Goal: Task Accomplishment & Management: Manage account settings

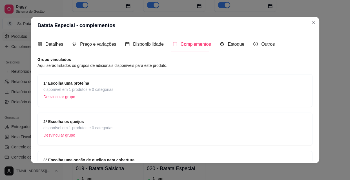
scroll to position [45, 0]
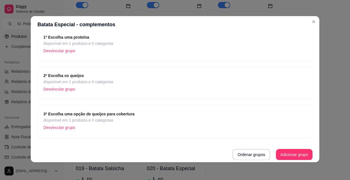
click at [53, 50] on p "Desvincular grupo" at bounding box center [78, 50] width 70 height 8
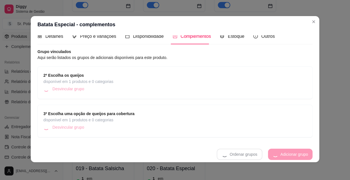
scroll to position [7, 0]
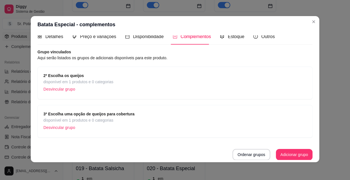
click at [59, 90] on p "Desvincular grupo" at bounding box center [78, 89] width 70 height 8
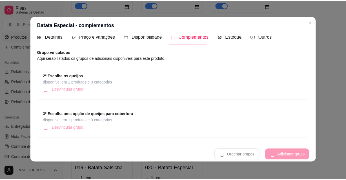
scroll to position [0, 0]
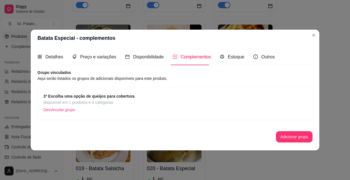
click at [72, 110] on p "Desvincular grupo" at bounding box center [88, 109] width 91 height 8
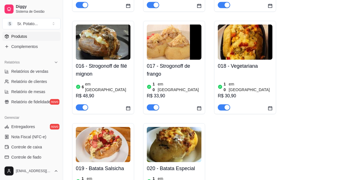
click at [110, 62] on h4 "016 - Strogonoff de filé mignon" at bounding box center [103, 70] width 55 height 16
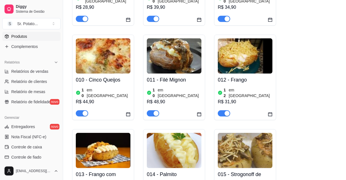
scroll to position [323, 0]
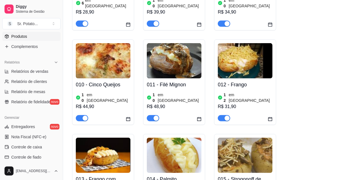
click at [42, 34] on link "Produtos" at bounding box center [31, 36] width 58 height 9
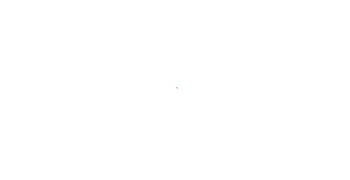
click at [295, 56] on div at bounding box center [175, 90] width 350 height 180
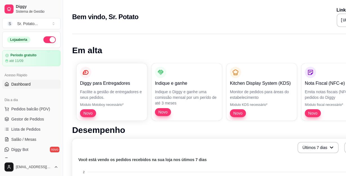
click at [27, 83] on span "Dashboard" at bounding box center [20, 84] width 19 height 6
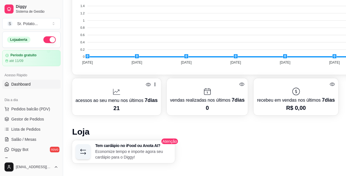
scroll to position [205, 0]
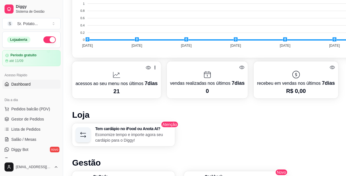
click at [60, 158] on div "Diggy Sistema de Gestão S Sr. Potato ... Loja aberta Período gratuito até 11/09…" at bounding box center [31, 88] width 63 height 176
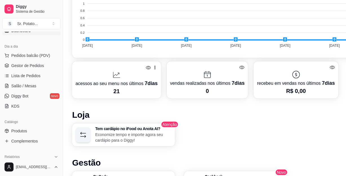
scroll to position [61, 0]
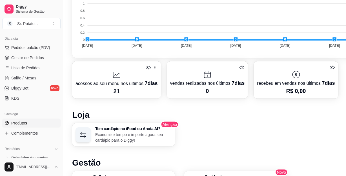
click at [24, 122] on span "Produtos" at bounding box center [19, 123] width 16 height 6
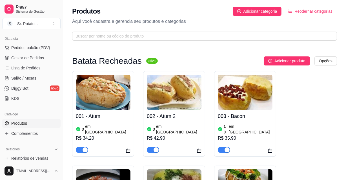
click at [105, 121] on div "001 - Atum 3 em estoque R$ 34,20" at bounding box center [103, 131] width 55 height 43
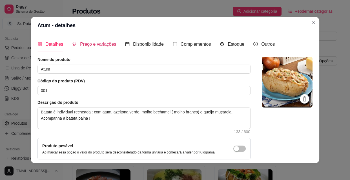
click at [90, 45] on span "Preço e variações" at bounding box center [98, 44] width 36 height 5
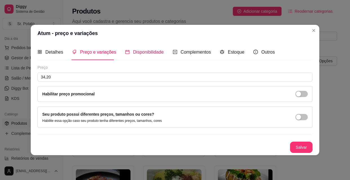
click at [145, 50] on span "Disponibilidade" at bounding box center [148, 52] width 31 height 5
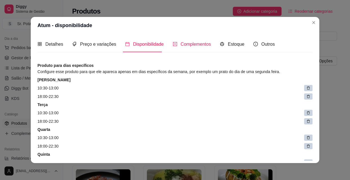
click at [190, 42] on span "Complementos" at bounding box center [196, 44] width 30 height 5
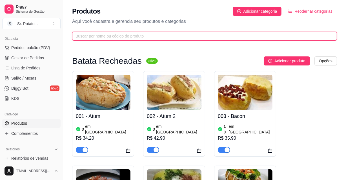
click at [310, 35] on input "text" at bounding box center [203, 36] width 254 height 6
drag, startPoint x: 311, startPoint y: 34, endPoint x: 314, endPoint y: 33, distance: 3.7
click at [311, 34] on input "text" at bounding box center [203, 36] width 254 height 6
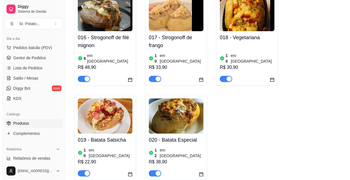
scroll to position [574, 0]
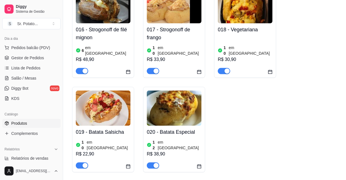
click at [174, 126] on div "020 - Batata Especial 12 em estoque R$ 38,90" at bounding box center [174, 147] width 55 height 43
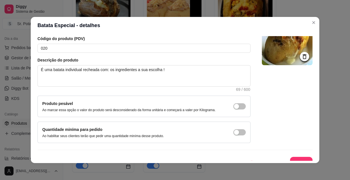
scroll to position [49, 0]
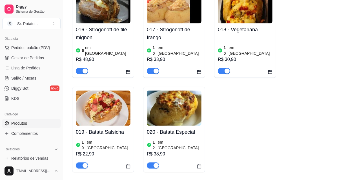
click at [167, 90] on img at bounding box center [174, 107] width 55 height 35
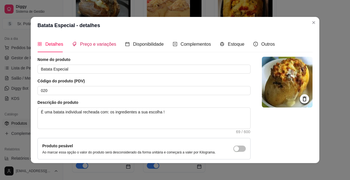
click at [101, 44] on span "Preço e variações" at bounding box center [98, 44] width 36 height 5
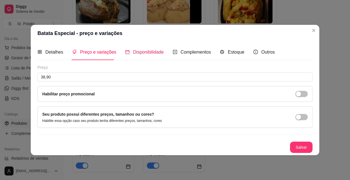
click at [144, 52] on span "Disponibilidade" at bounding box center [148, 52] width 31 height 5
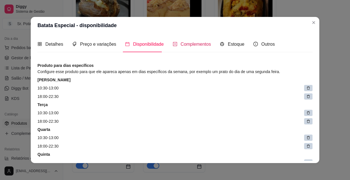
click at [181, 43] on span "Complementos" at bounding box center [196, 44] width 30 height 5
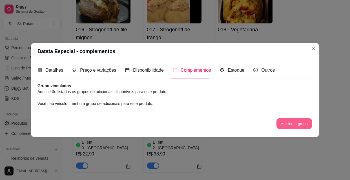
click at [292, 120] on button "Adicionar grupo" at bounding box center [293, 123] width 35 height 11
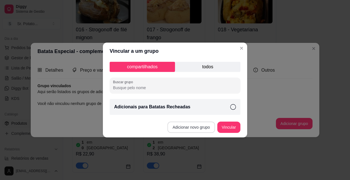
click at [194, 126] on button "Adicionar novo grupo" at bounding box center [190, 126] width 47 height 11
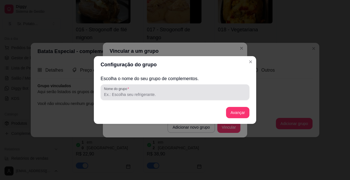
click at [125, 90] on label "Nome do grupo" at bounding box center [117, 88] width 27 height 5
click at [125, 92] on input "Nome do grupo" at bounding box center [175, 95] width 142 height 6
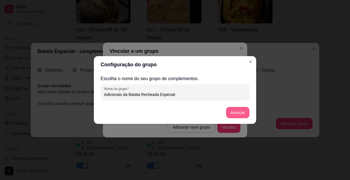
type input "Adicionais da Batata Recheada Especial"
click at [231, 114] on button "Avançar" at bounding box center [237, 112] width 23 height 11
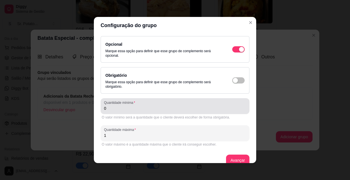
click at [106, 107] on input "0" at bounding box center [175, 108] width 142 height 6
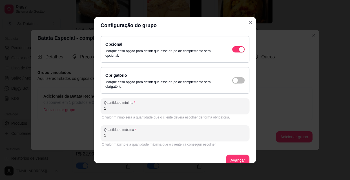
type input "1"
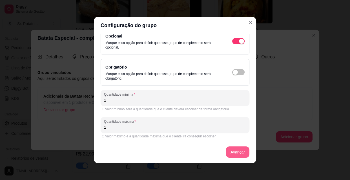
click at [231, 149] on button "Avançar" at bounding box center [237, 151] width 23 height 11
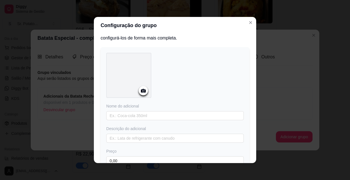
click at [139, 91] on div at bounding box center [143, 90] width 9 height 9
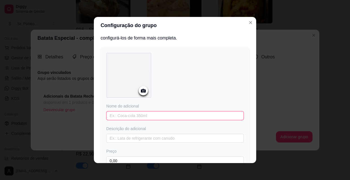
click at [131, 115] on input "text" at bounding box center [174, 115] width 137 height 9
type input "1º opção Escolha uma proteína"
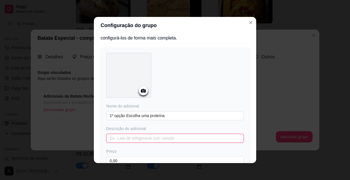
click at [144, 136] on input "text" at bounding box center [174, 138] width 137 height 9
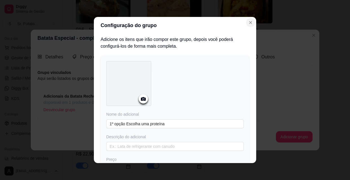
click at [249, 22] on icon "Close" at bounding box center [250, 22] width 2 height 2
click at [248, 20] on icon "Close" at bounding box center [250, 22] width 5 height 5
click at [248, 22] on icon "Close" at bounding box center [250, 22] width 5 height 5
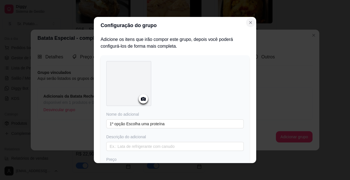
click at [248, 22] on icon "Close" at bounding box center [250, 22] width 5 height 5
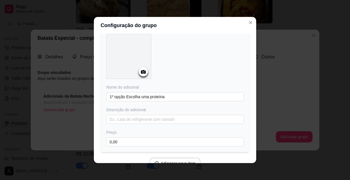
scroll to position [56, 0]
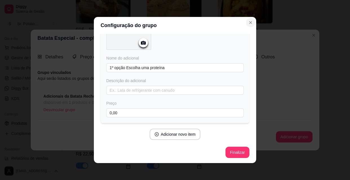
click at [249, 23] on icon "Close" at bounding box center [250, 22] width 2 height 2
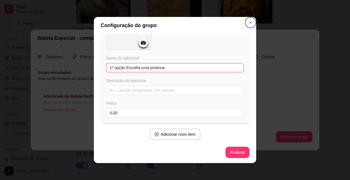
click at [169, 68] on input "1º opção Escolha uma proteína" at bounding box center [174, 67] width 137 height 9
type input "1"
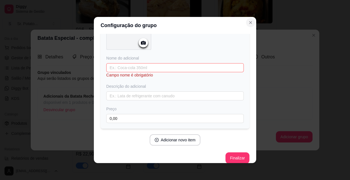
click at [250, 22] on icon "Close" at bounding box center [250, 22] width 5 height 5
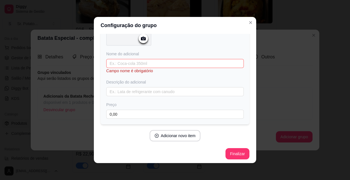
scroll to position [62, 0]
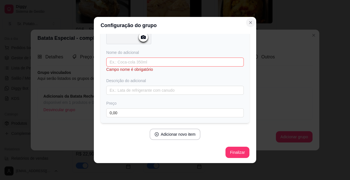
click at [249, 23] on icon "Close" at bounding box center [250, 22] width 5 height 5
click at [249, 22] on icon "Close" at bounding box center [250, 22] width 2 height 2
click at [248, 22] on icon "Close" at bounding box center [250, 22] width 5 height 5
click at [249, 22] on icon "Close" at bounding box center [250, 22] width 2 height 2
click at [249, 23] on icon "Close" at bounding box center [250, 22] width 2 height 2
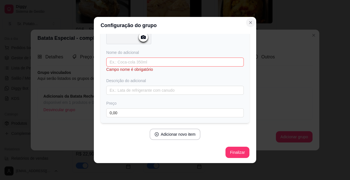
click at [248, 23] on icon "Close" at bounding box center [250, 22] width 5 height 5
click at [228, 152] on button "Finalizar" at bounding box center [237, 152] width 23 height 11
click at [231, 153] on button "Finalizar" at bounding box center [237, 152] width 23 height 11
click at [250, 24] on icon "Close" at bounding box center [250, 22] width 5 height 5
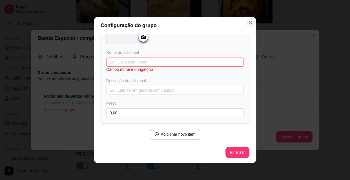
click at [250, 24] on icon "Close" at bounding box center [250, 22] width 5 height 5
click at [250, 24] on icon "Close" at bounding box center [250, 22] width 2 height 2
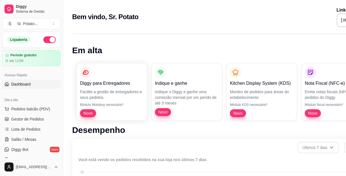
click at [26, 82] on span "Dashboard" at bounding box center [20, 84] width 19 height 6
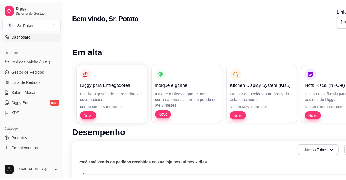
scroll to position [51, 0]
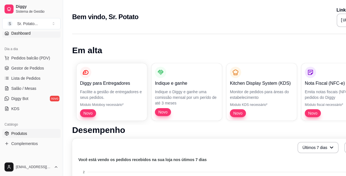
click at [20, 132] on span "Produtos" at bounding box center [19, 134] width 16 height 6
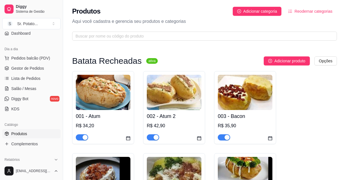
click at [119, 101] on img at bounding box center [103, 92] width 55 height 35
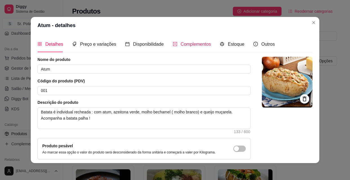
click at [193, 42] on span "Complementos" at bounding box center [196, 44] width 30 height 5
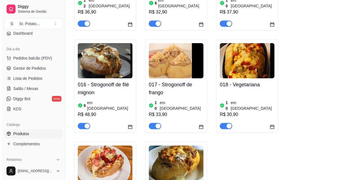
scroll to position [538, 0]
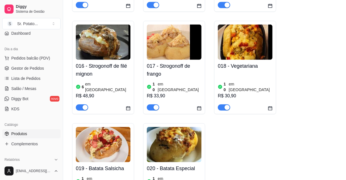
click at [174, 127] on img at bounding box center [174, 144] width 55 height 35
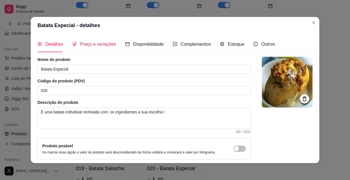
click at [102, 45] on span "Preço e variações" at bounding box center [98, 44] width 36 height 5
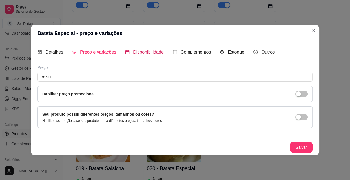
click at [138, 54] on span "Disponibilidade" at bounding box center [148, 52] width 31 height 5
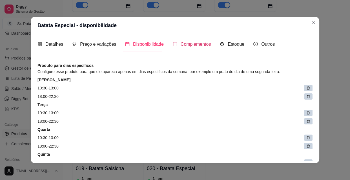
click at [190, 45] on span "Complementos" at bounding box center [196, 44] width 30 height 5
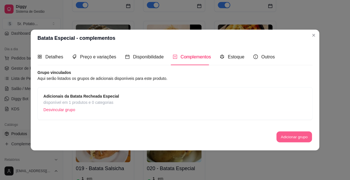
click at [290, 135] on button "Adicionar grupo" at bounding box center [293, 136] width 35 height 11
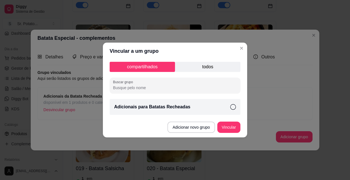
click at [154, 89] on input "Buscar grupo" at bounding box center [175, 88] width 124 height 6
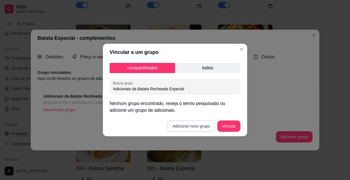
type input "Adicionais da Batata Recheada Especial"
click at [196, 127] on button "Adicionar novo grupo" at bounding box center [190, 125] width 47 height 11
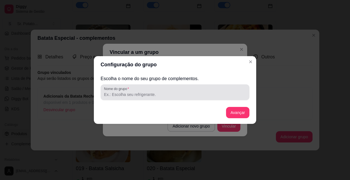
click at [172, 95] on input "Nome do grupo" at bounding box center [175, 95] width 142 height 6
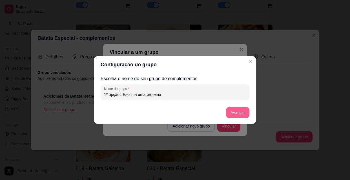
type input "1º opção : Escolha uma proteína"
click at [241, 112] on button "Avançar" at bounding box center [237, 112] width 23 height 11
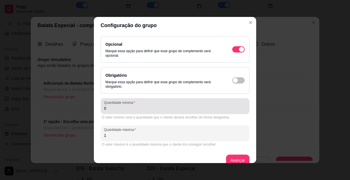
click at [110, 111] on div "0" at bounding box center [175, 105] width 142 height 11
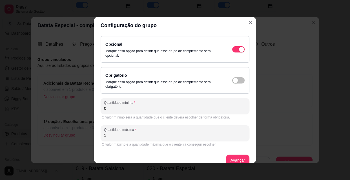
click at [107, 107] on input "0" at bounding box center [175, 108] width 142 height 6
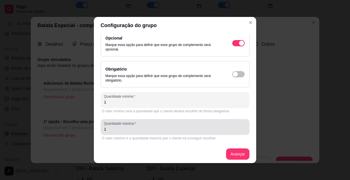
scroll to position [8, 0]
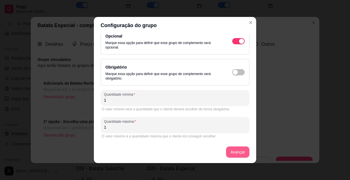
type input "1"
click at [229, 151] on button "Avançar" at bounding box center [237, 151] width 23 height 11
click at [225, 72] on div "Obrigatório Marque essa opção para definir que esse grupo de complemento será o…" at bounding box center [174, 72] width 139 height 17
click at [239, 44] on div "button" at bounding box center [241, 41] width 5 height 5
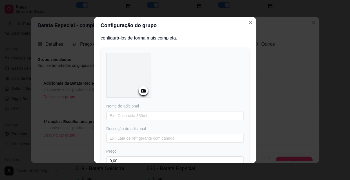
click at [143, 91] on icon at bounding box center [143, 91] width 5 height 4
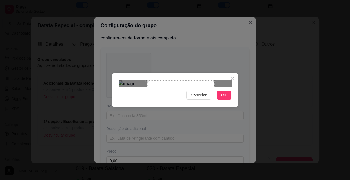
click at [211, 101] on div "Use the arrow keys to move the crop selection area" at bounding box center [180, 113] width 67 height 67
click at [219, 99] on button "OK" at bounding box center [224, 94] width 15 height 9
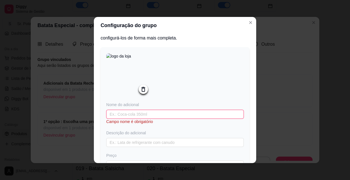
click at [117, 115] on input "text" at bounding box center [174, 114] width 137 height 9
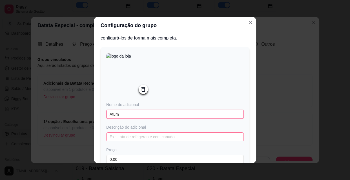
type input "Atum"
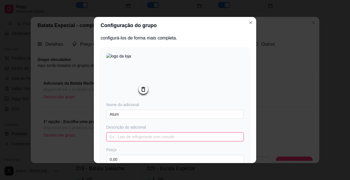
click at [118, 139] on input "text" at bounding box center [174, 136] width 137 height 9
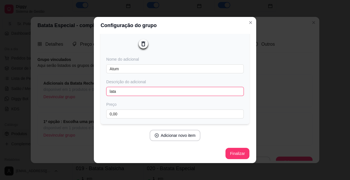
scroll to position [56, 0]
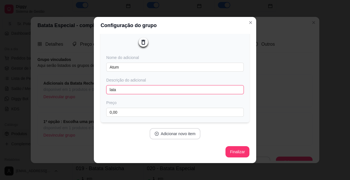
type input "lata"
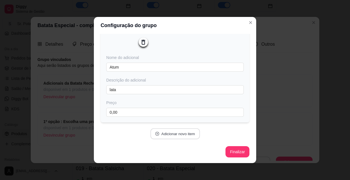
click at [180, 132] on button "Adicionar novo item" at bounding box center [175, 133] width 50 height 11
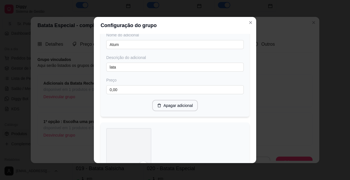
scroll to position [133, 0]
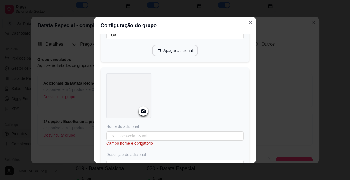
click at [142, 109] on icon at bounding box center [143, 111] width 6 height 6
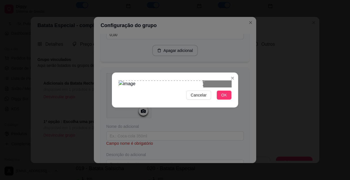
click at [129, 80] on div "Use the arrow keys to move the crop selection area" at bounding box center [161, 107] width 85 height 55
click at [214, 80] on div at bounding box center [175, 83] width 113 height 7
click at [221, 98] on span "OK" at bounding box center [224, 95] width 6 height 6
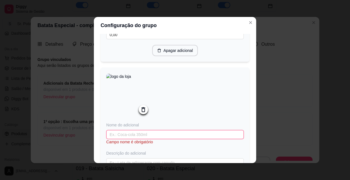
click at [163, 139] on input "text" at bounding box center [174, 134] width 137 height 9
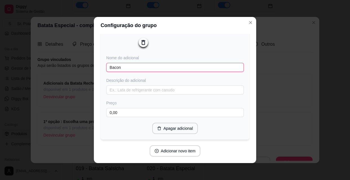
scroll to position [210, 0]
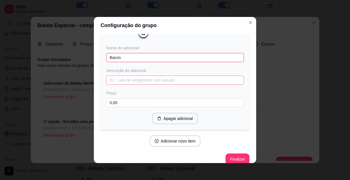
type input "Bacon"
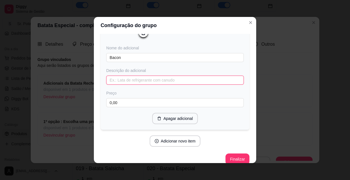
click at [126, 81] on input "text" at bounding box center [174, 80] width 137 height 9
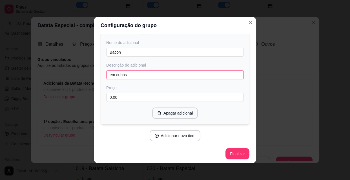
scroll to position [219, 0]
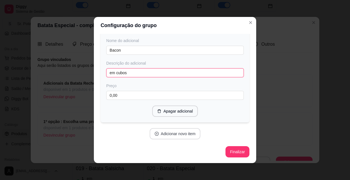
type input "em cubos"
click at [183, 136] on button "Adicionar novo item" at bounding box center [175, 133] width 51 height 11
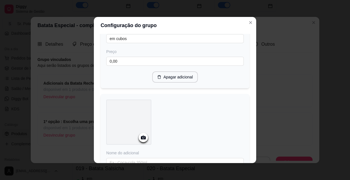
scroll to position [296, 0]
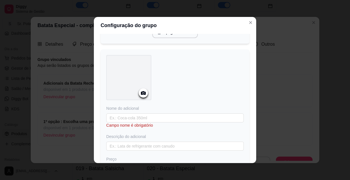
drag, startPoint x: 144, startPoint y: 97, endPoint x: 148, endPoint y: 102, distance: 6.2
click at [148, 102] on div at bounding box center [128, 78] width 45 height 47
click at [140, 93] on icon at bounding box center [143, 93] width 6 height 6
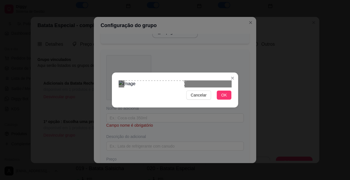
click at [213, 80] on div at bounding box center [175, 83] width 113 height 7
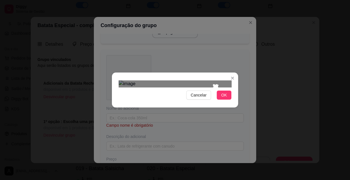
click at [218, 80] on div at bounding box center [175, 83] width 113 height 7
click at [221, 80] on div at bounding box center [175, 83] width 113 height 7
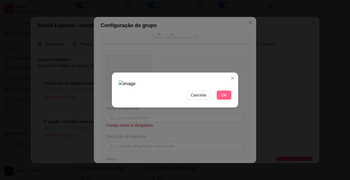
click at [221, 99] on button "OK" at bounding box center [224, 94] width 15 height 9
click at [203, 98] on span "Cancelar" at bounding box center [199, 95] width 16 height 6
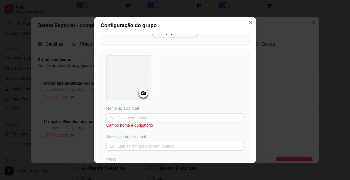
click at [143, 94] on circle at bounding box center [143, 92] width 1 height 1
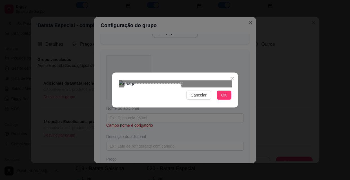
click at [181, 80] on div at bounding box center [175, 83] width 113 height 7
click at [223, 98] on span "OK" at bounding box center [224, 95] width 6 height 6
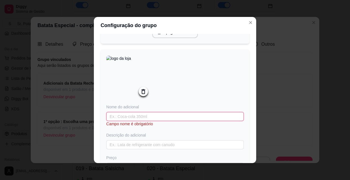
click at [170, 120] on input "text" at bounding box center [174, 116] width 137 height 9
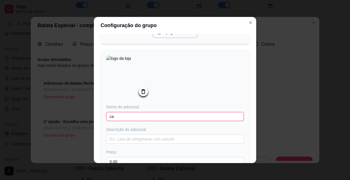
type input "c"
type input "Calabresa"
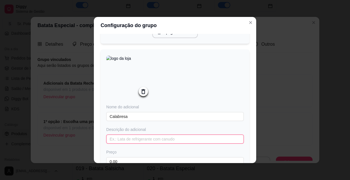
click at [126, 142] on input "text" at bounding box center [174, 138] width 137 height 9
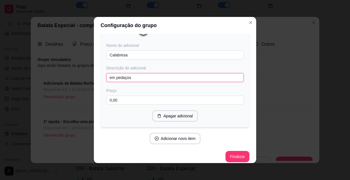
scroll to position [364, 0]
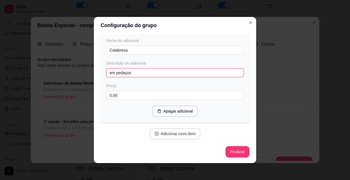
type input "em pedaços"
click at [178, 132] on button "Adicionar novo item" at bounding box center [175, 133] width 50 height 11
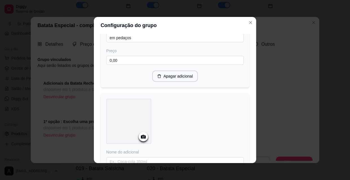
scroll to position [441, 0]
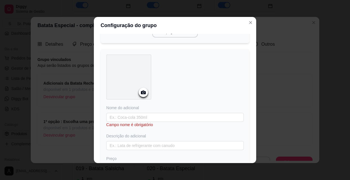
click at [141, 94] on icon at bounding box center [143, 92] width 5 height 4
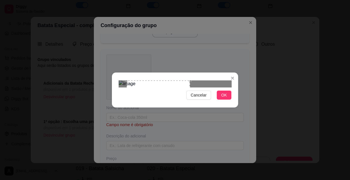
click at [161, 94] on div "Use the arrow keys to move the crop selection area" at bounding box center [158, 103] width 63 height 47
click at [223, 98] on span "OK" at bounding box center [224, 95] width 6 height 6
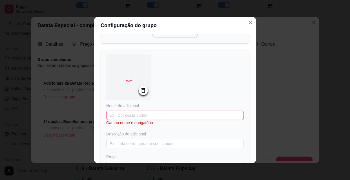
click at [126, 118] on input "text" at bounding box center [174, 115] width 137 height 9
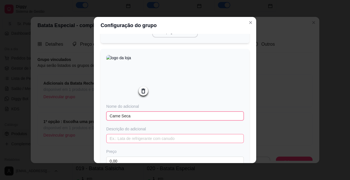
type input "Carne Seca"
click at [112, 143] on input "text" at bounding box center [174, 138] width 137 height 9
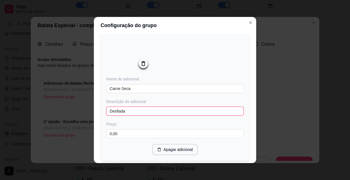
scroll to position [510, 0]
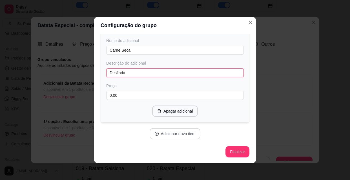
type input "Desfiada"
click at [175, 134] on button "Adicionar novo item" at bounding box center [175, 133] width 50 height 11
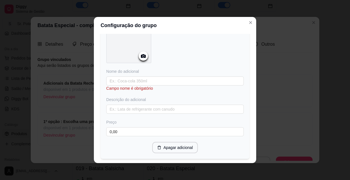
scroll to position [638, 0]
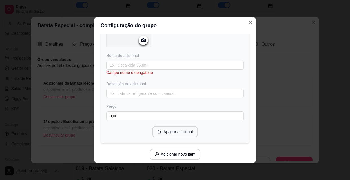
click at [142, 43] on icon at bounding box center [143, 40] width 6 height 6
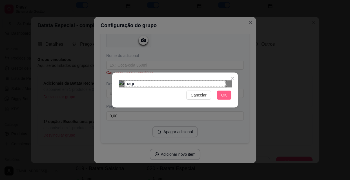
click at [225, 98] on span "OK" at bounding box center [224, 95] width 6 height 6
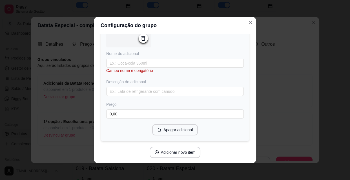
click at [143, 41] on icon at bounding box center [143, 38] width 4 height 5
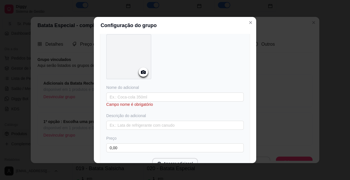
scroll to position [612, 0]
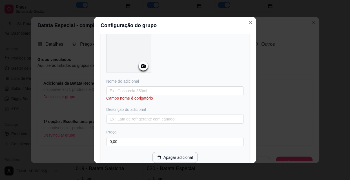
click at [140, 67] on icon at bounding box center [143, 66] width 6 height 6
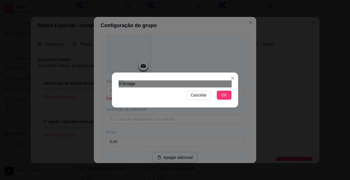
click at [222, 89] on div "Use the arrow keys to move the north east drag handle to change the crop select…" at bounding box center [222, 89] width 0 height 0
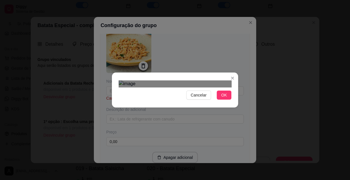
click at [123, 89] on div "Use the arrow keys to move the north west drag handle to change the crop select…" at bounding box center [123, 89] width 0 height 0
click at [129, 95] on div "Use the arrow keys to move the crop selection area" at bounding box center [174, 141] width 93 height 93
click at [226, 98] on span "OK" at bounding box center [224, 95] width 6 height 6
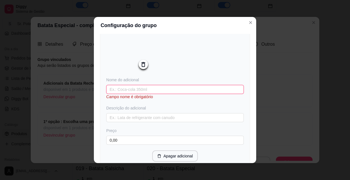
click at [132, 94] on input "text" at bounding box center [174, 89] width 137 height 9
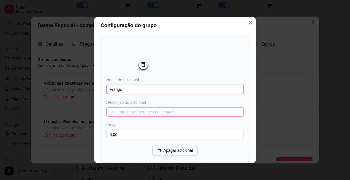
type input "Frango"
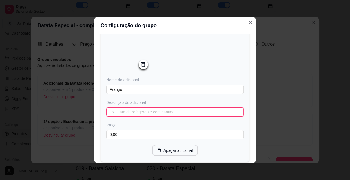
click at [121, 116] on input "text" at bounding box center [174, 111] width 137 height 9
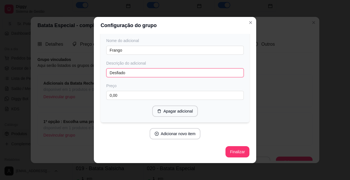
scroll to position [656, 0]
type input "Desfiado"
click at [225, 154] on button "Finalizar" at bounding box center [237, 151] width 24 height 11
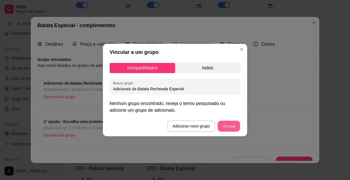
click at [227, 124] on button "Vincular" at bounding box center [228, 126] width 23 height 11
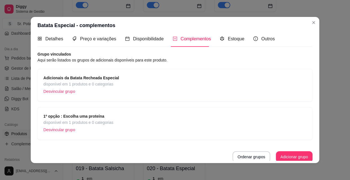
scroll to position [7, 0]
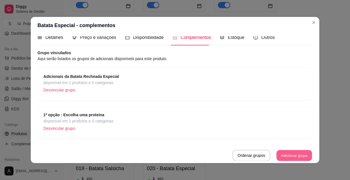
click at [283, 154] on button "Adicionar grupo" at bounding box center [293, 155] width 35 height 11
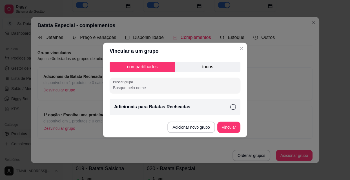
click at [180, 86] on input "Buscar grupo" at bounding box center [175, 88] width 124 height 6
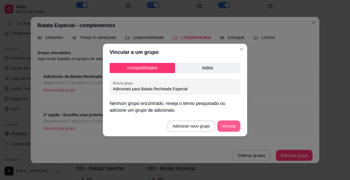
type input "Adicionais para Batata Recheada Especial"
click at [228, 128] on button "Vincular" at bounding box center [228, 125] width 23 height 11
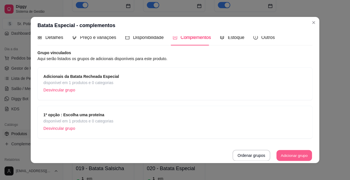
click at [283, 153] on button "Adicionar grupo" at bounding box center [293, 155] width 35 height 11
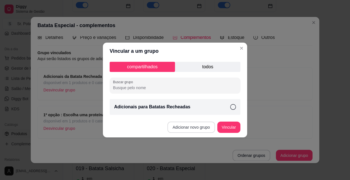
click at [191, 126] on button "Adicionar novo grupo" at bounding box center [190, 126] width 47 height 11
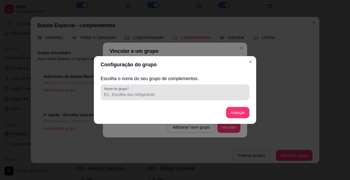
click at [159, 95] on input "Nome do grupo" at bounding box center [175, 95] width 142 height 6
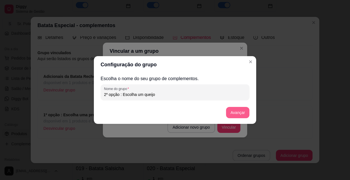
type input "2º opção : Escolha um queijo"
click at [237, 111] on button "Avançar" at bounding box center [237, 112] width 23 height 11
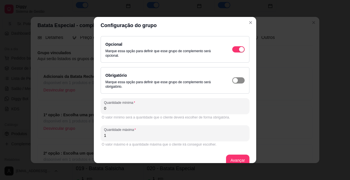
click at [237, 52] on span "button" at bounding box center [238, 49] width 12 height 6
click at [106, 109] on input "0" at bounding box center [175, 108] width 142 height 6
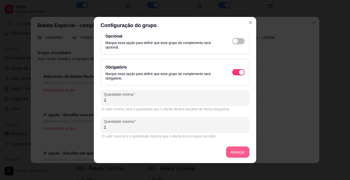
type input "1"
click at [231, 149] on button "Avançar" at bounding box center [237, 151] width 23 height 11
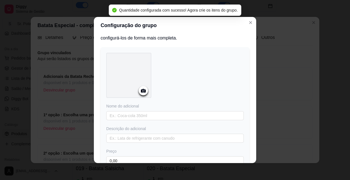
click at [141, 90] on icon at bounding box center [143, 90] width 6 height 6
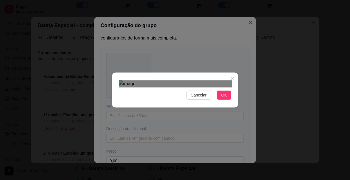
click at [129, 90] on div "Use the arrow keys to move the crop selection area" at bounding box center [176, 138] width 97 height 97
click at [224, 98] on span "OK" at bounding box center [224, 95] width 6 height 6
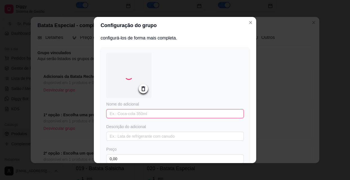
click at [168, 114] on input "text" at bounding box center [174, 113] width 137 height 9
type input "Queijo Gorgonzola"
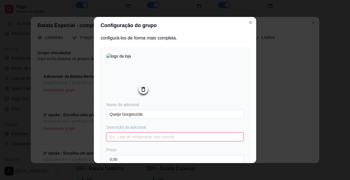
click at [126, 137] on input "text" at bounding box center [174, 136] width 137 height 9
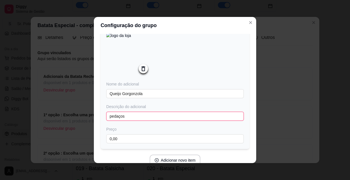
scroll to position [56, 0]
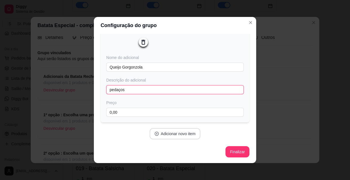
type input "pedaços"
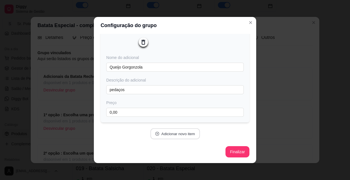
click at [158, 134] on button "Adicionar novo item" at bounding box center [175, 133] width 50 height 11
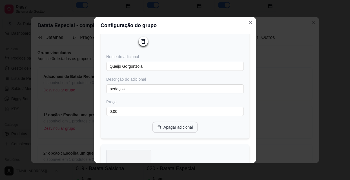
scroll to position [133, 0]
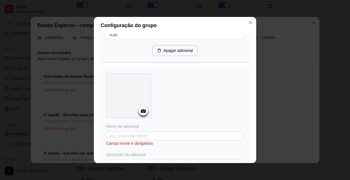
click at [141, 110] on icon at bounding box center [143, 111] width 5 height 4
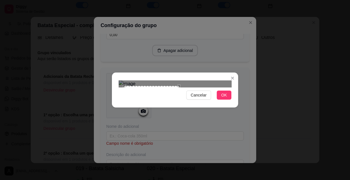
click at [179, 80] on div at bounding box center [175, 83] width 113 height 7
click at [221, 99] on button "OK" at bounding box center [224, 94] width 15 height 9
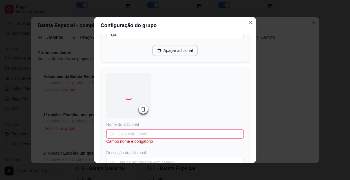
click at [142, 135] on input "text" at bounding box center [174, 133] width 137 height 9
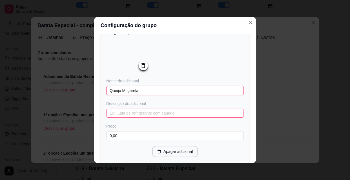
scroll to position [184, 0]
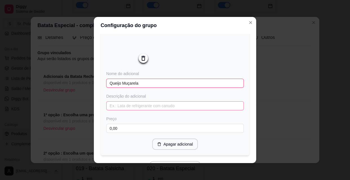
type input "Queijo Muçarela"
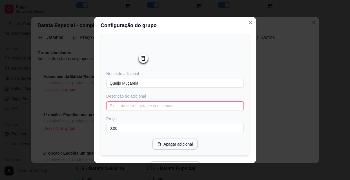
click at [138, 107] on input "text" at bounding box center [174, 105] width 137 height 9
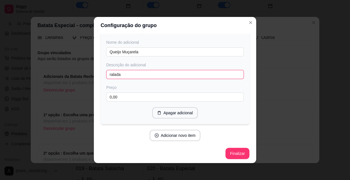
scroll to position [219, 0]
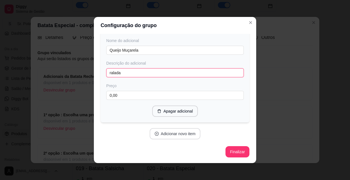
type input "ralada"
click at [186, 134] on button "Adicionar novo item" at bounding box center [175, 133] width 50 height 11
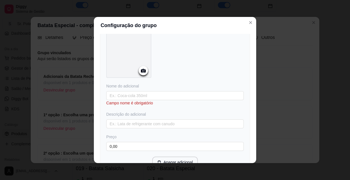
scroll to position [321, 0]
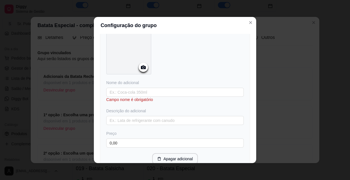
click at [143, 68] on circle at bounding box center [143, 67] width 1 height 1
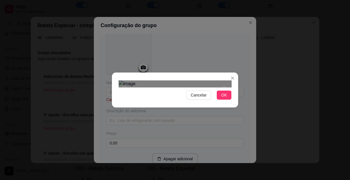
click at [225, 80] on div at bounding box center [175, 83] width 113 height 7
click at [225, 98] on span "OK" at bounding box center [224, 95] width 6 height 6
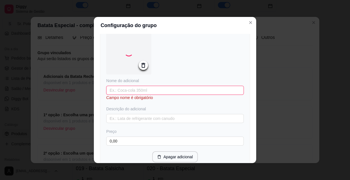
click at [149, 89] on input "text" at bounding box center [174, 90] width 137 height 9
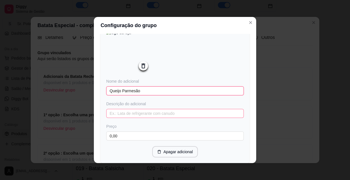
type input "Queijo Parmesão"
click at [118, 114] on input "text" at bounding box center [174, 113] width 137 height 9
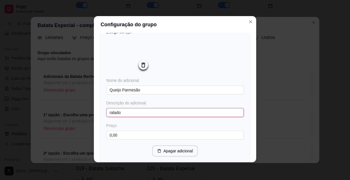
type input "ralado"
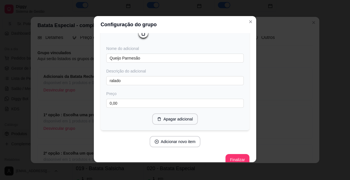
scroll to position [364, 0]
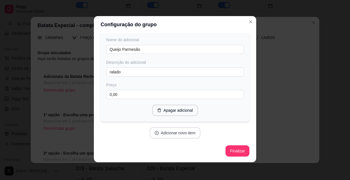
click at [168, 132] on button "Adicionar novo item" at bounding box center [175, 132] width 51 height 11
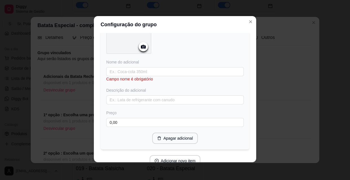
scroll to position [492, 0]
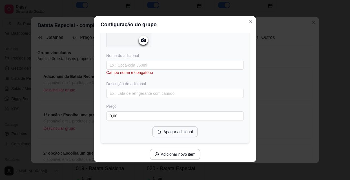
click at [140, 41] on icon at bounding box center [143, 40] width 6 height 6
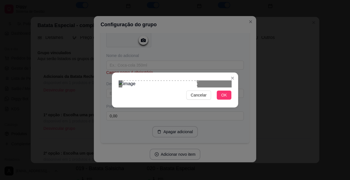
click at [180, 89] on div "Use the arrow keys to move the crop selection area" at bounding box center [159, 106] width 75 height 52
click at [226, 98] on span "OK" at bounding box center [224, 95] width 6 height 6
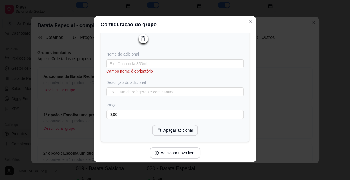
click at [159, 61] on div "Nome do adicional Campo nome é obrigatório Descrição do adicional Preço 0,00" at bounding box center [174, 85] width 137 height 68
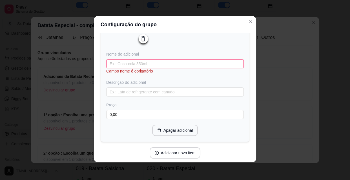
click at [158, 67] on input "text" at bounding box center [174, 63] width 137 height 9
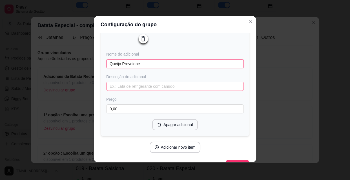
type input "Queijo Provolone"
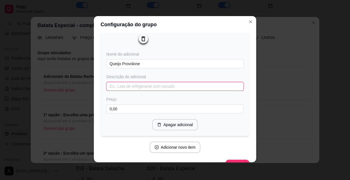
click at [121, 90] on input "text" at bounding box center [174, 86] width 137 height 9
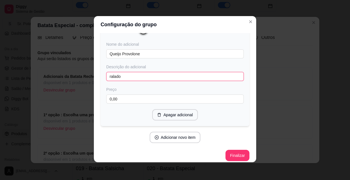
scroll to position [510, 0]
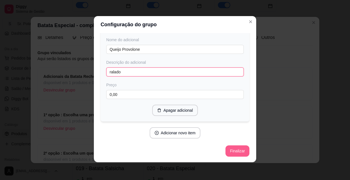
type input "ralado"
click at [240, 148] on button "Finalizar" at bounding box center [237, 150] width 23 height 11
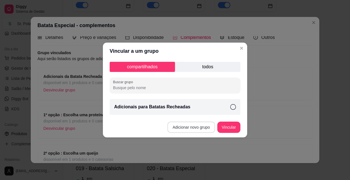
click at [209, 126] on button "Adicionar novo grupo" at bounding box center [190, 126] width 47 height 11
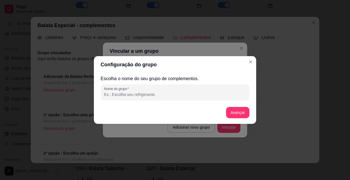
click at [177, 97] on input "Nome do grupo" at bounding box center [175, 95] width 142 height 6
type input "3º opção: Escolha um queijo para cobertura"
click at [241, 112] on button "Avançar" at bounding box center [237, 112] width 23 height 11
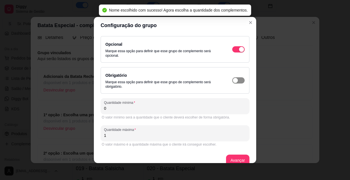
click at [239, 52] on div "button" at bounding box center [241, 49] width 5 height 5
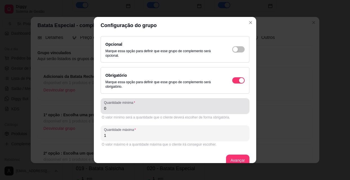
click at [126, 107] on input "0" at bounding box center [175, 108] width 142 height 6
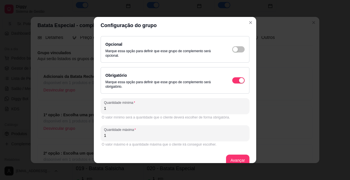
scroll to position [8, 0]
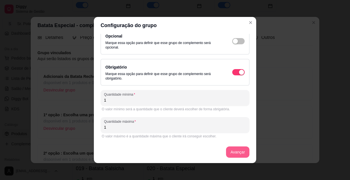
type input "1"
click at [230, 150] on button "Avançar" at bounding box center [237, 151] width 23 height 11
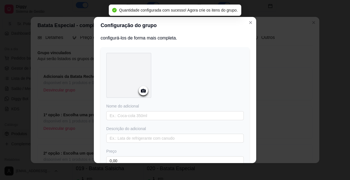
scroll to position [0, 0]
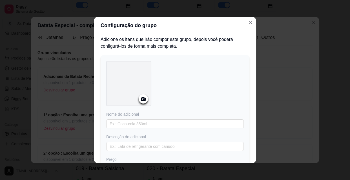
click at [143, 100] on icon at bounding box center [143, 99] width 6 height 6
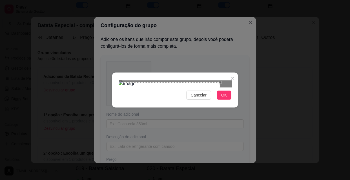
click at [203, 82] on div "Use the arrow keys to move the crop selection area" at bounding box center [169, 110] width 101 height 57
click at [209, 80] on div at bounding box center [175, 83] width 113 height 7
click at [212, 80] on div at bounding box center [175, 83] width 113 height 7
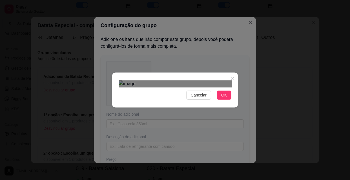
click at [221, 80] on div at bounding box center [175, 83] width 113 height 7
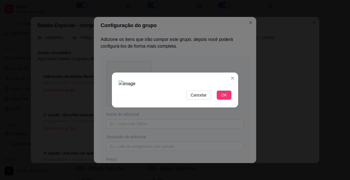
click at [154, 80] on img at bounding box center [175, 83] width 113 height 7
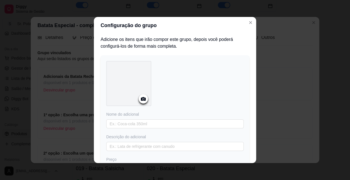
click at [141, 98] on icon at bounding box center [143, 99] width 5 height 4
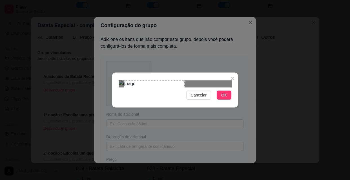
click at [223, 80] on div at bounding box center [175, 83] width 113 height 7
click at [225, 98] on span "OK" at bounding box center [224, 95] width 6 height 6
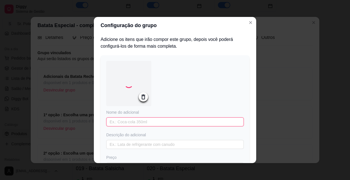
click at [148, 123] on input "text" at bounding box center [174, 121] width 137 height 9
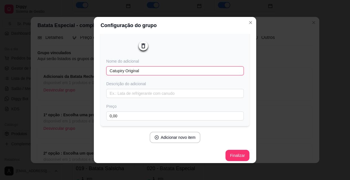
scroll to position [56, 0]
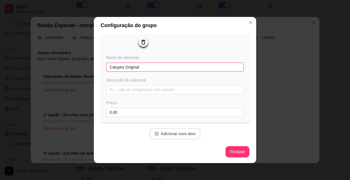
type input "Catupiry Original"
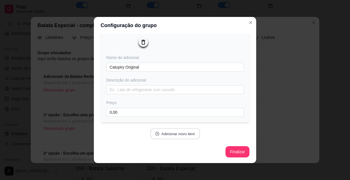
click at [173, 132] on button "Adicionar novo item" at bounding box center [175, 133] width 50 height 11
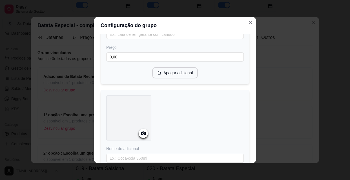
scroll to position [133, 0]
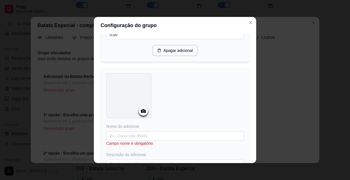
click at [143, 111] on icon at bounding box center [143, 111] width 5 height 4
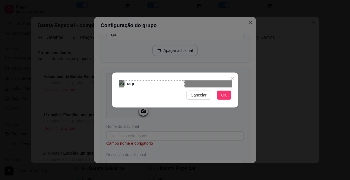
click at [220, 80] on div at bounding box center [175, 83] width 113 height 7
click at [226, 98] on span "OK" at bounding box center [224, 95] width 6 height 6
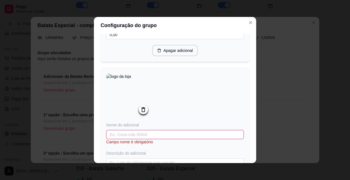
click at [161, 134] on input "text" at bounding box center [174, 134] width 137 height 9
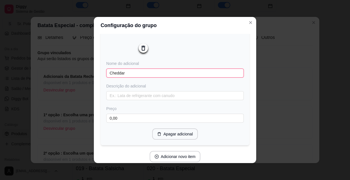
scroll to position [210, 0]
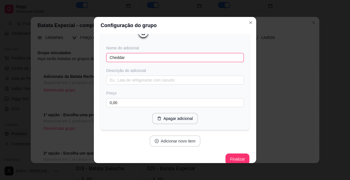
type input "Cheddar"
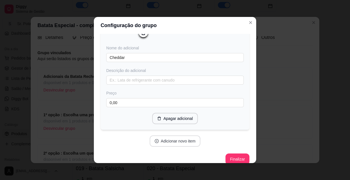
click at [170, 144] on button "Adicionar novo item" at bounding box center [175, 140] width 51 height 11
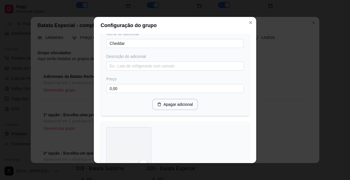
scroll to position [235, 0]
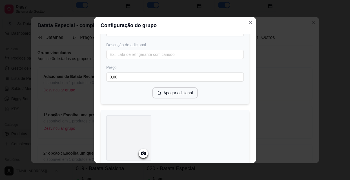
click at [141, 152] on icon at bounding box center [143, 153] width 6 height 6
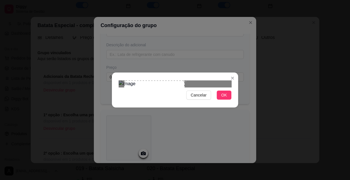
click at [220, 80] on div at bounding box center [175, 83] width 113 height 7
click at [227, 99] on button "OK" at bounding box center [224, 94] width 15 height 9
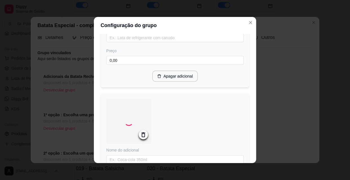
scroll to position [287, 0]
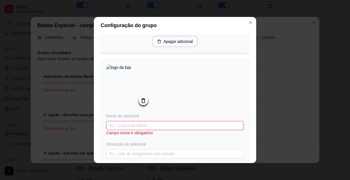
click at [164, 128] on input "text" at bounding box center [174, 125] width 137 height 9
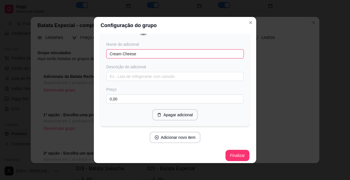
scroll to position [363, 0]
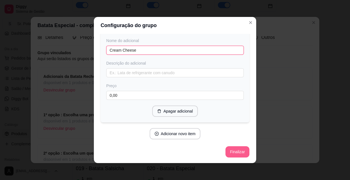
type input "Cream Cheese"
click at [239, 151] on button "Finalizar" at bounding box center [237, 151] width 23 height 11
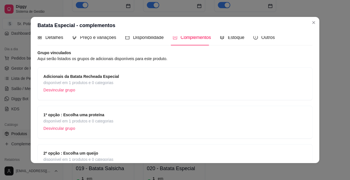
scroll to position [6, 0]
click at [62, 90] on p "Desvincular grupo" at bounding box center [81, 90] width 76 height 8
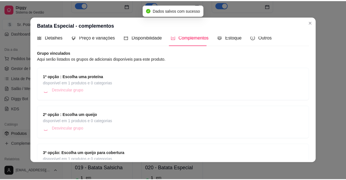
scroll to position [0, 0]
